Goal: Task Accomplishment & Management: Manage account settings

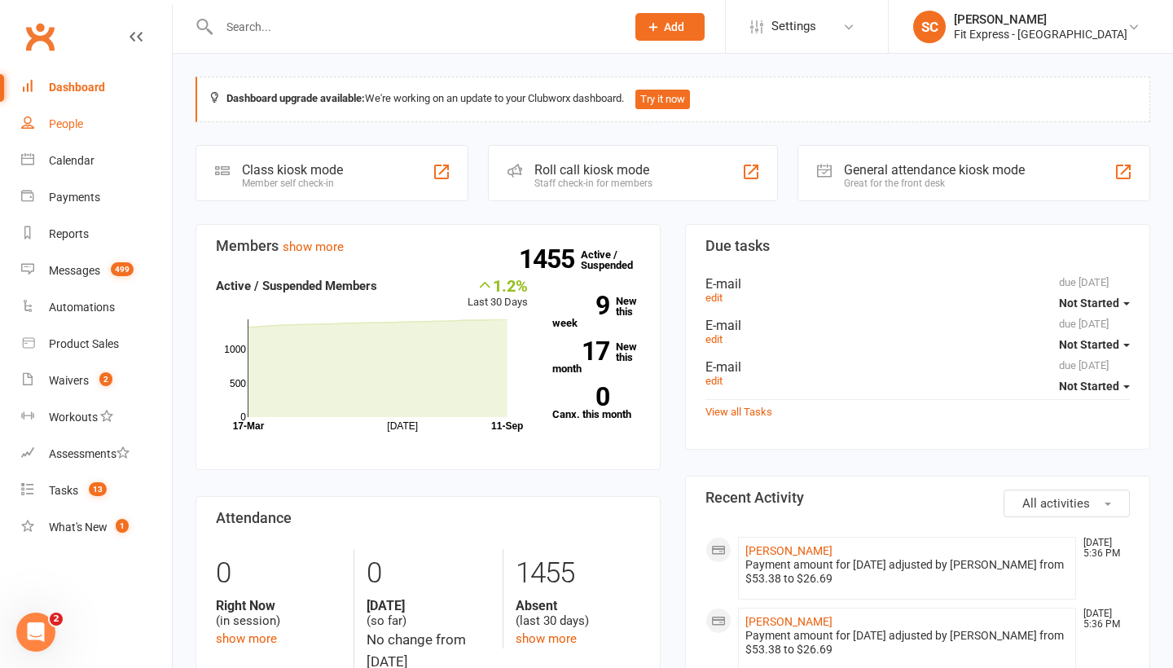
click at [64, 123] on div "People" at bounding box center [66, 123] width 34 height 13
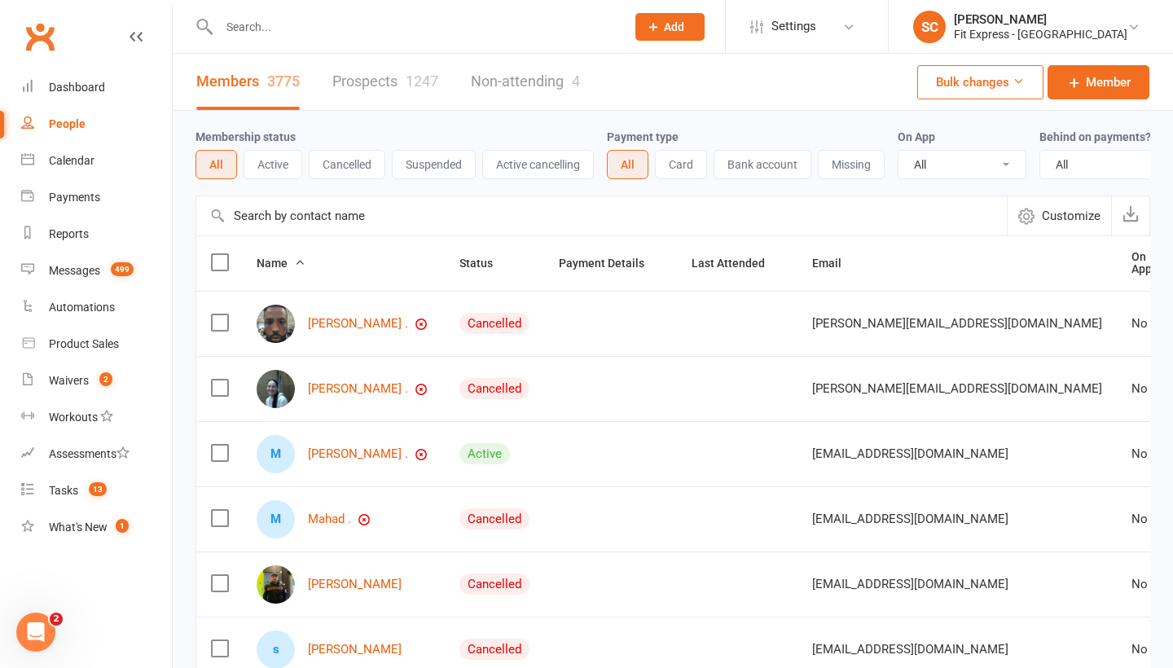
click at [278, 217] on input "text" at bounding box center [601, 215] width 811 height 39
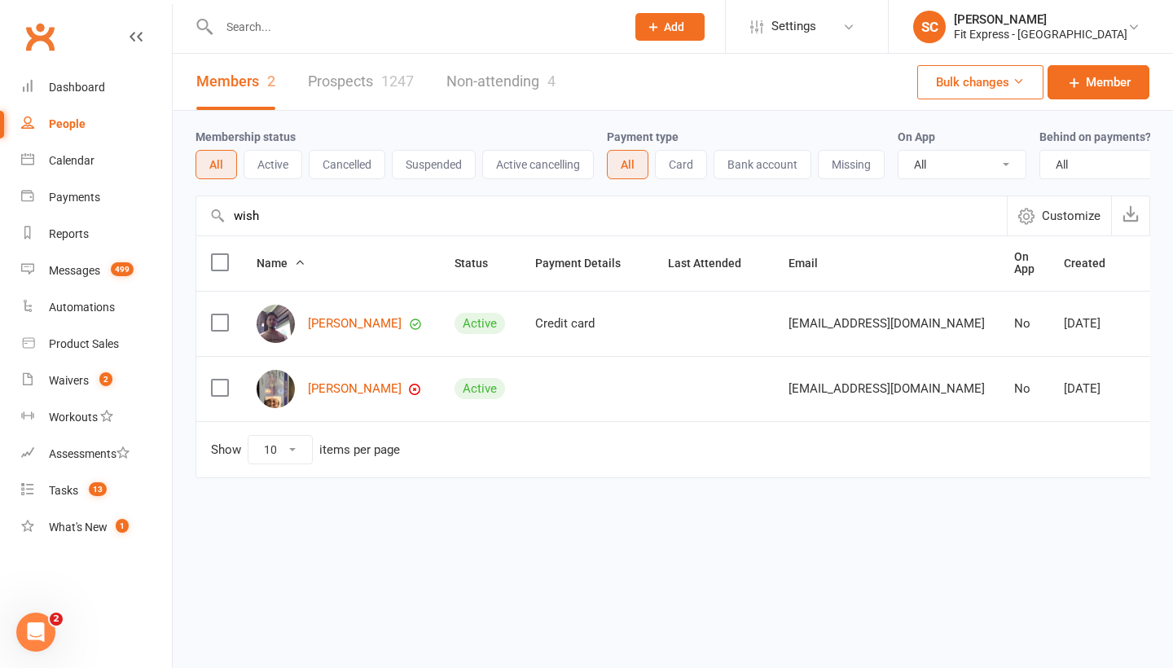
type input "wish"
drag, startPoint x: 279, startPoint y: 240, endPoint x: 324, endPoint y: 323, distance: 94.1
click at [324, 323] on link "[PERSON_NAME]" at bounding box center [355, 324] width 94 height 14
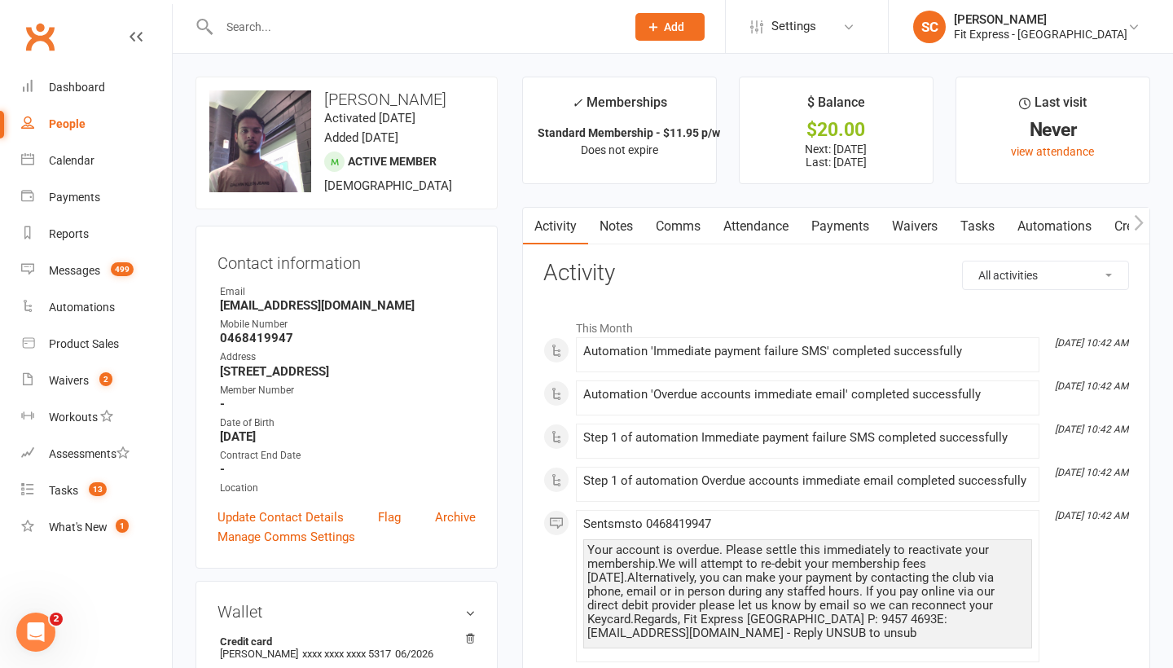
click at [843, 224] on link "Payments" at bounding box center [840, 226] width 81 height 37
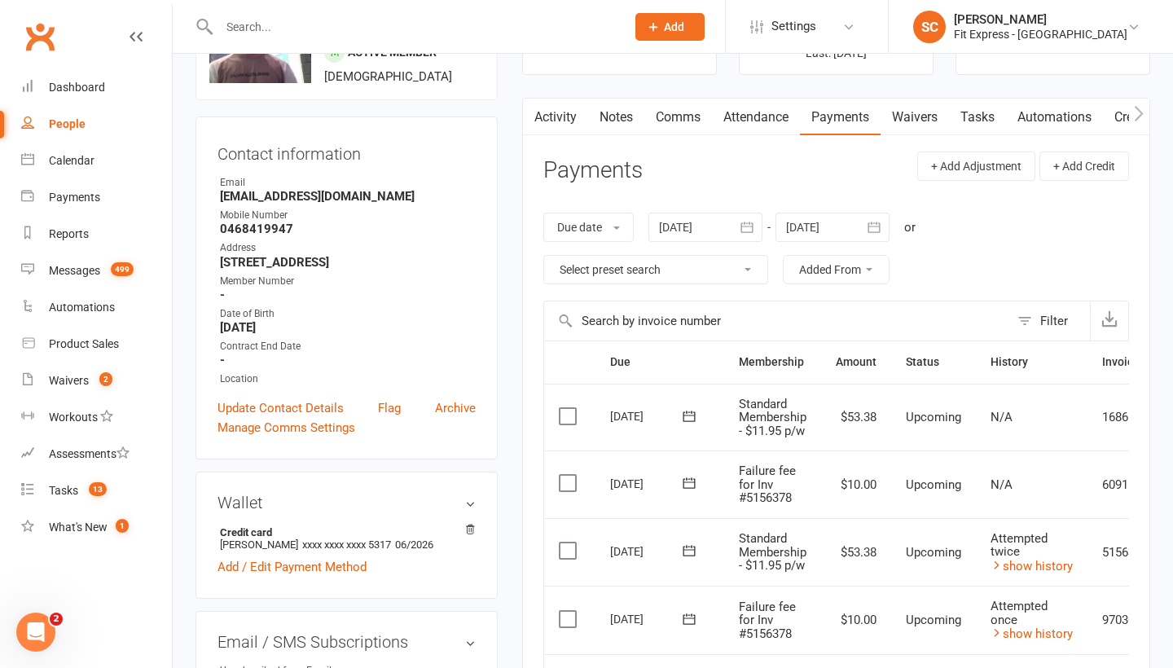
scroll to position [108, 0]
click at [749, 220] on icon "button" at bounding box center [747, 228] width 16 height 16
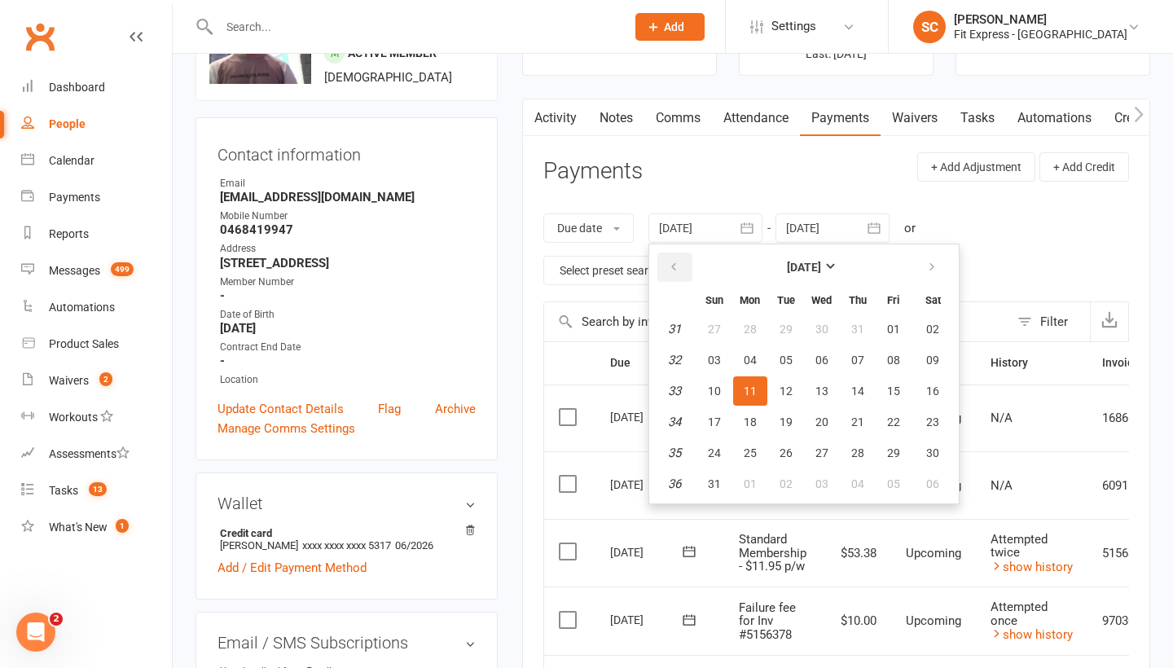
click at [676, 270] on icon "button" at bounding box center [673, 267] width 11 height 13
click at [719, 357] on span "08" at bounding box center [714, 360] width 13 height 13
type input "[DATE]"
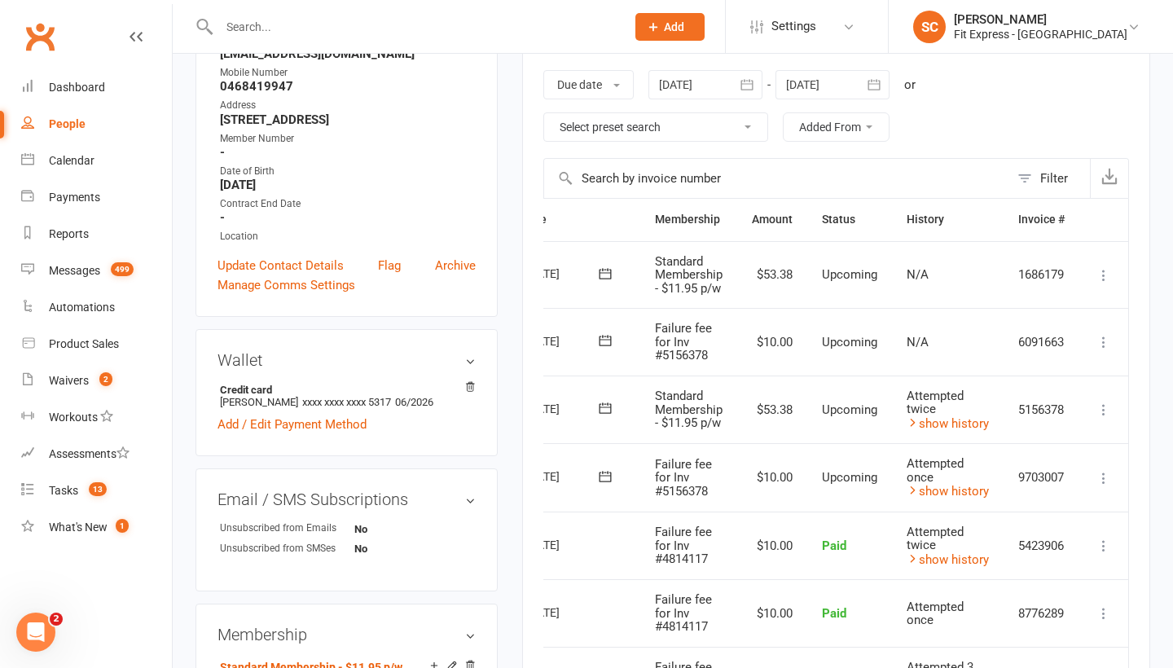
scroll to position [0, 88]
click at [1105, 472] on icon at bounding box center [1104, 478] width 16 height 16
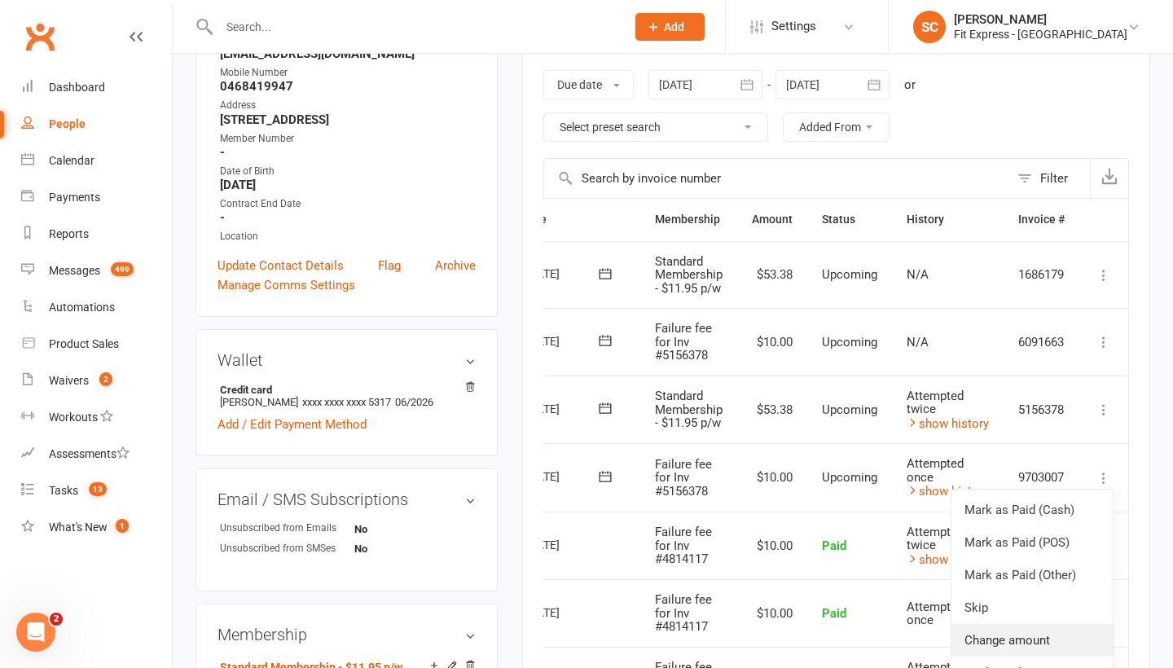
click at [983, 624] on link "Change amount" at bounding box center [1032, 640] width 161 height 33
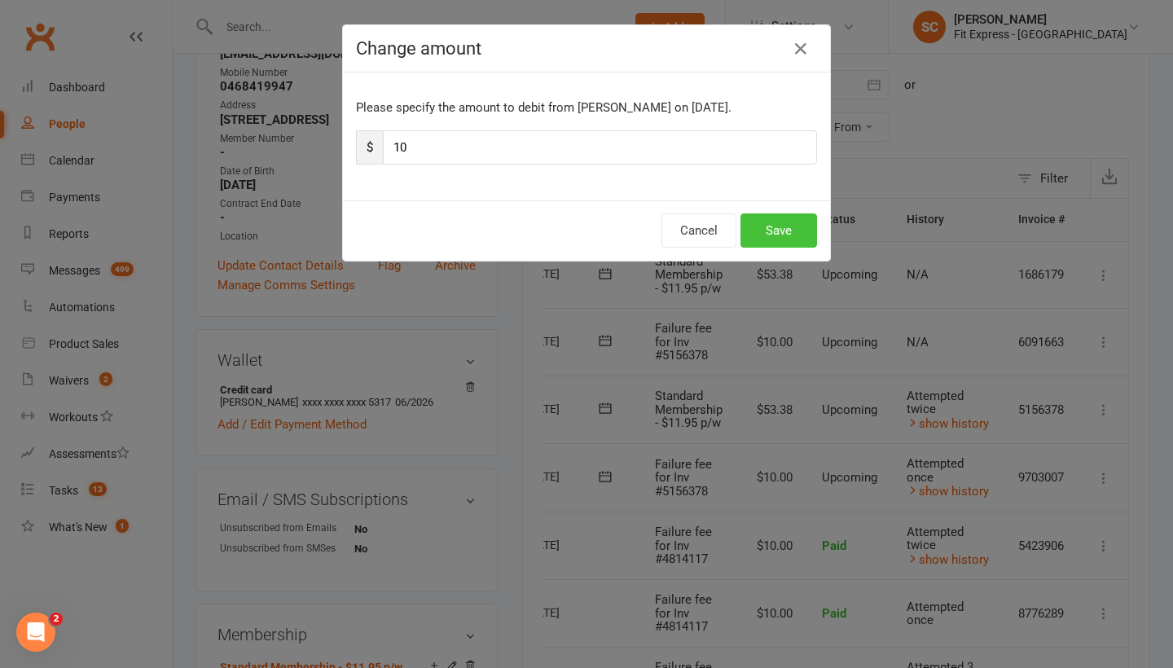
click at [775, 227] on button "Save" at bounding box center [779, 230] width 77 height 34
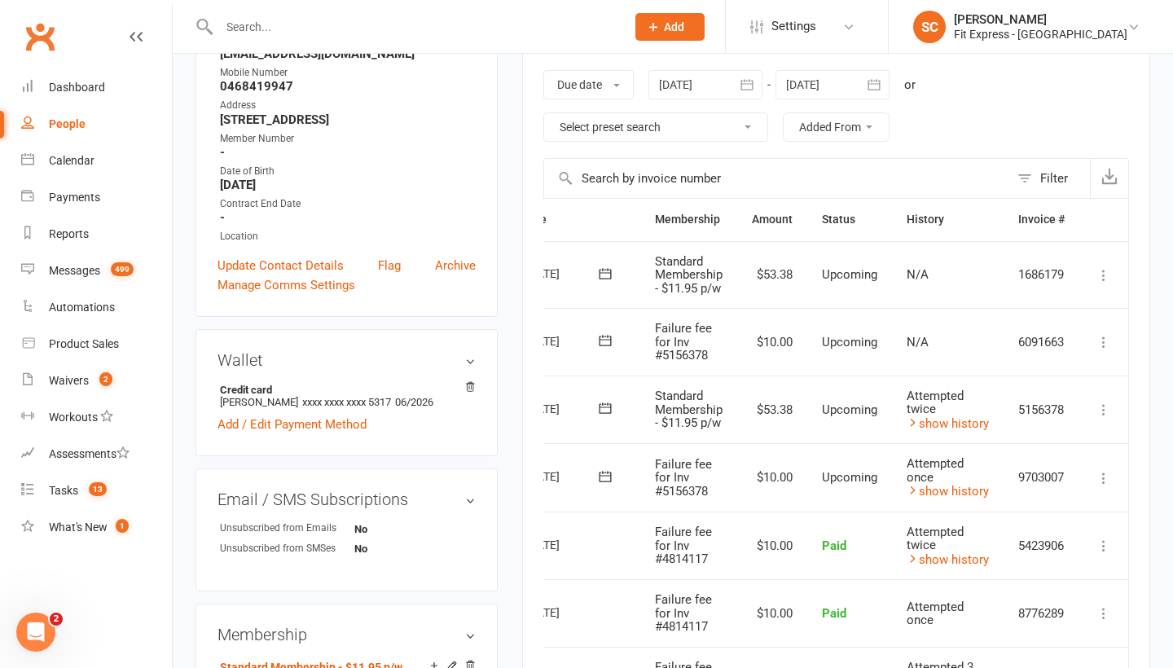
click at [1102, 341] on icon at bounding box center [1104, 342] width 16 height 16
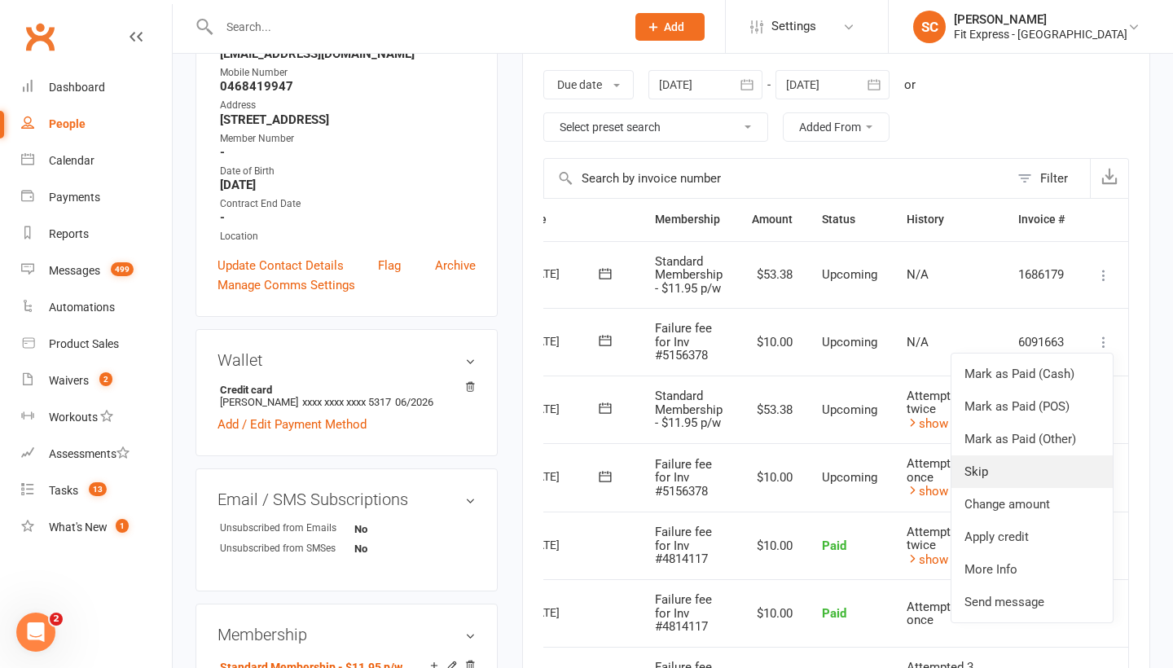
click at [983, 472] on link "Skip" at bounding box center [1032, 472] width 161 height 33
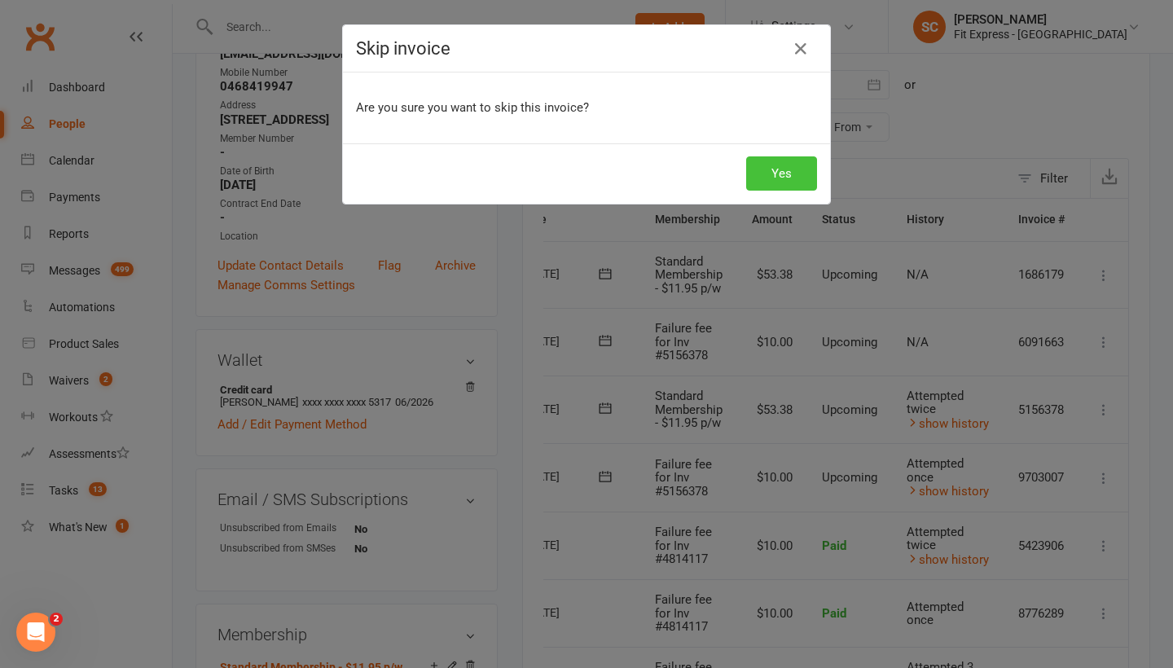
click at [774, 163] on button "Yes" at bounding box center [781, 173] width 71 height 34
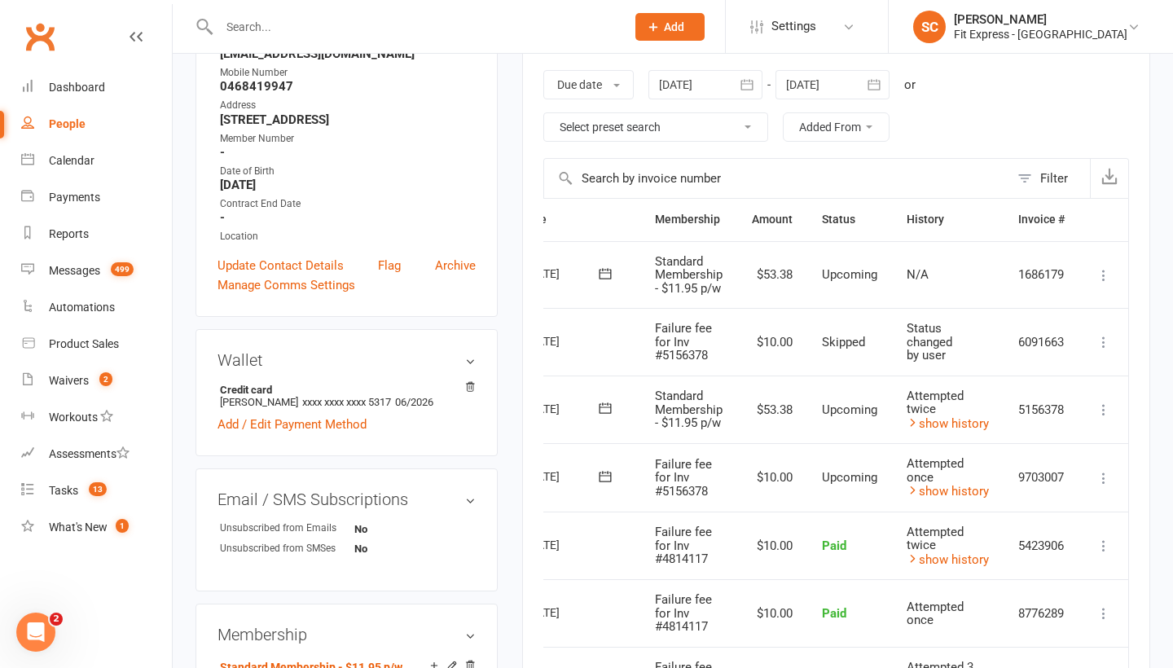
click at [1103, 406] on icon at bounding box center [1104, 410] width 16 height 16
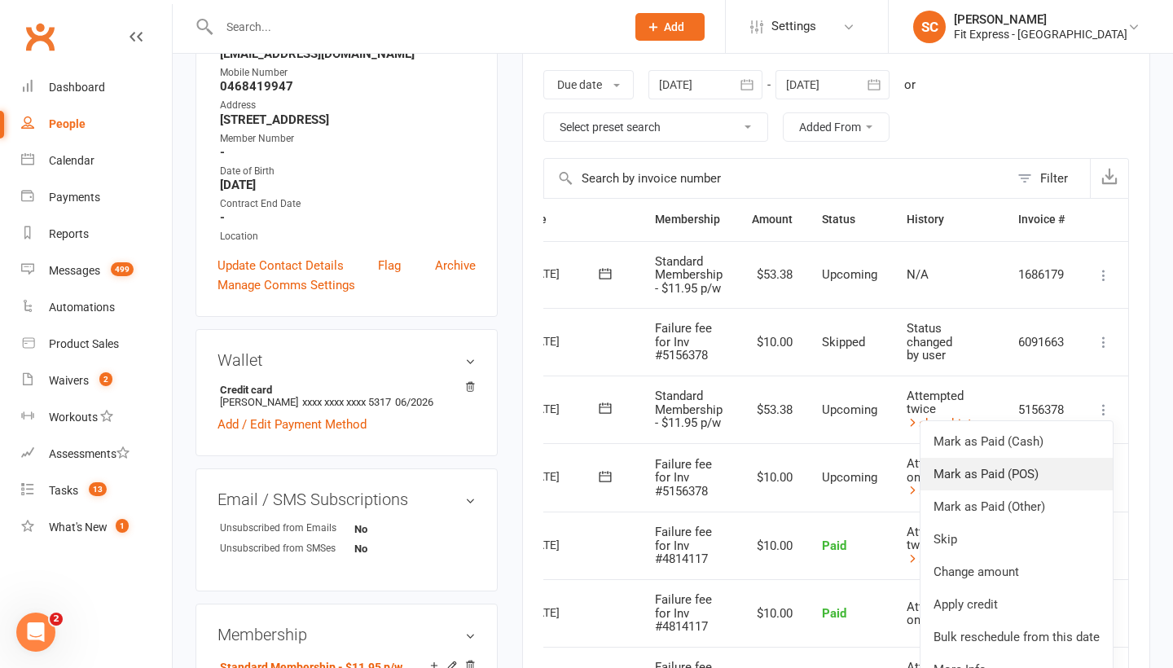
click at [953, 467] on link "Mark as Paid (POS)" at bounding box center [1017, 474] width 192 height 33
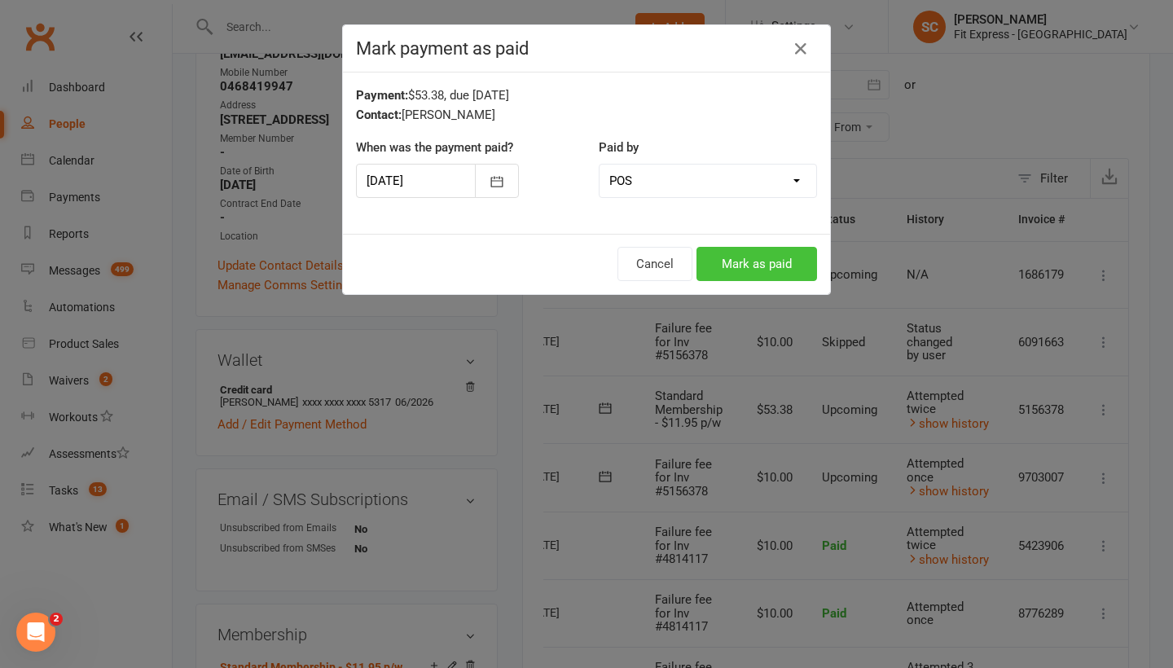
click at [738, 270] on button "Mark as paid" at bounding box center [757, 264] width 121 height 34
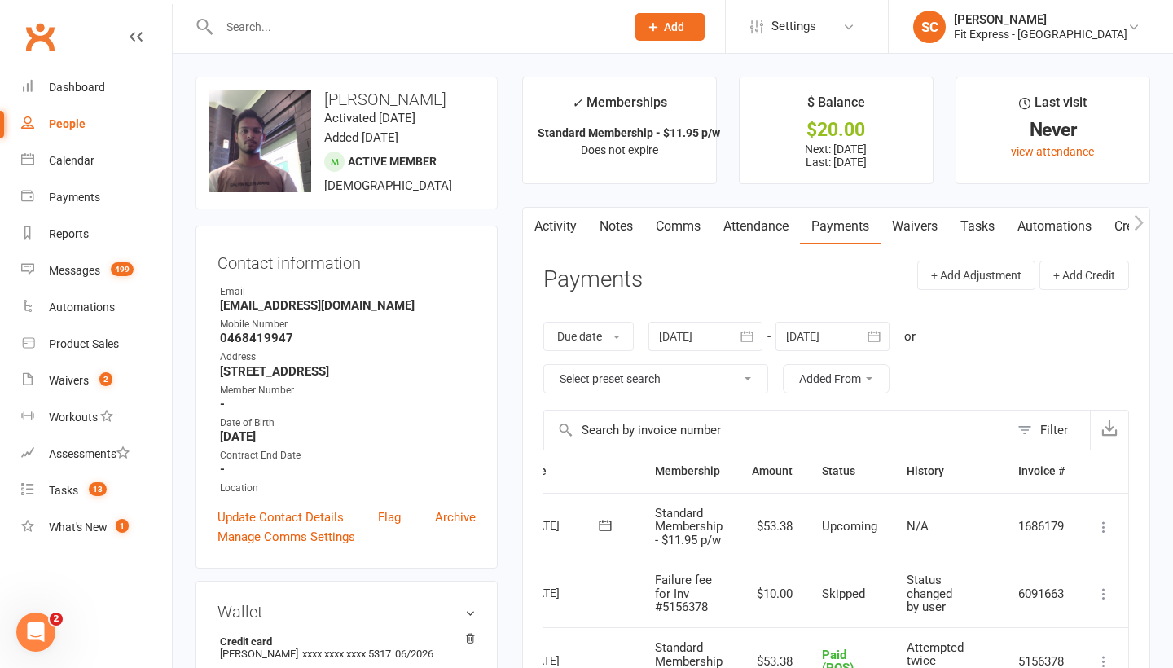
scroll to position [0, 0]
click at [73, 376] on div "Waivers" at bounding box center [69, 380] width 40 height 13
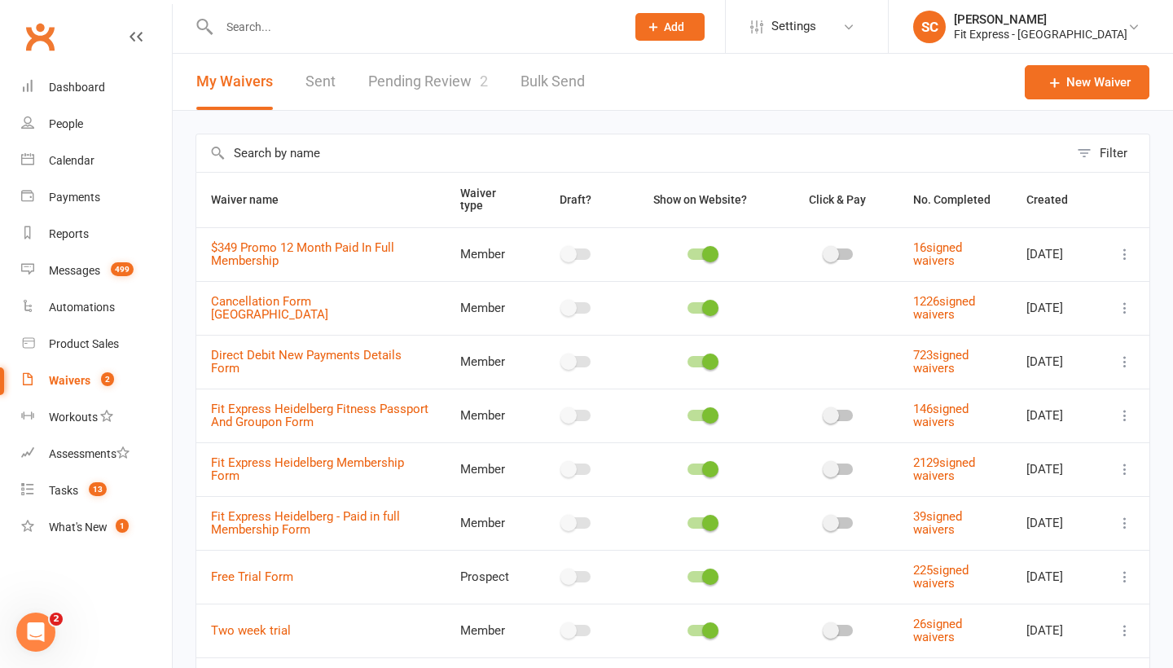
click at [410, 84] on link "Pending Review 2" at bounding box center [428, 82] width 120 height 56
